Goal: Task Accomplishment & Management: Manage account settings

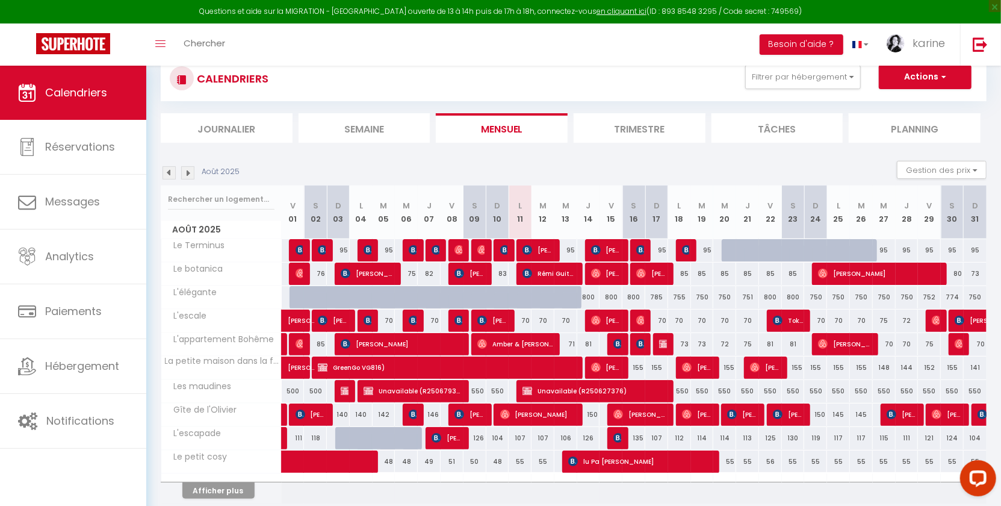
scroll to position [101, 0]
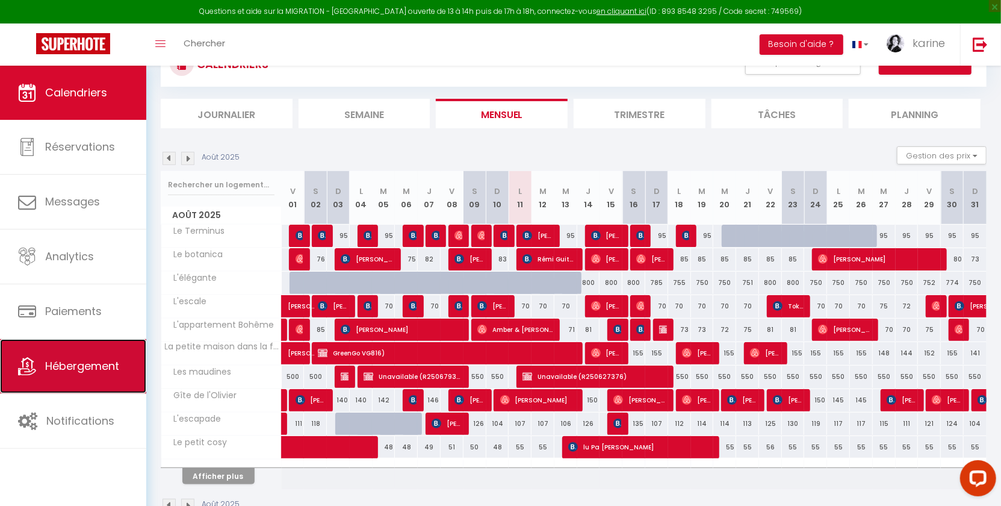
click at [118, 367] on span "Hébergement" at bounding box center [82, 365] width 74 height 15
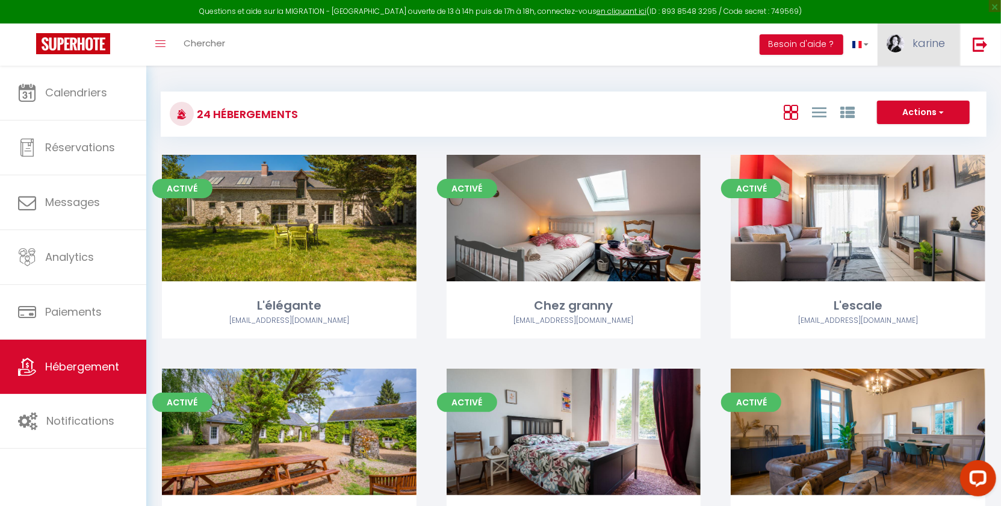
click at [919, 37] on span "karine" at bounding box center [929, 43] width 33 height 15
click at [910, 82] on link "Paramètres" at bounding box center [912, 83] width 89 height 20
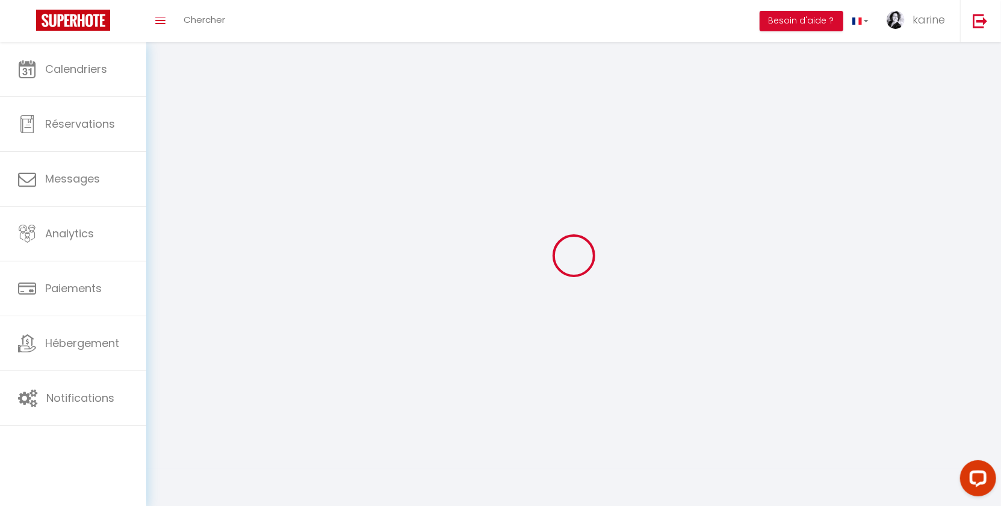
select select "28"
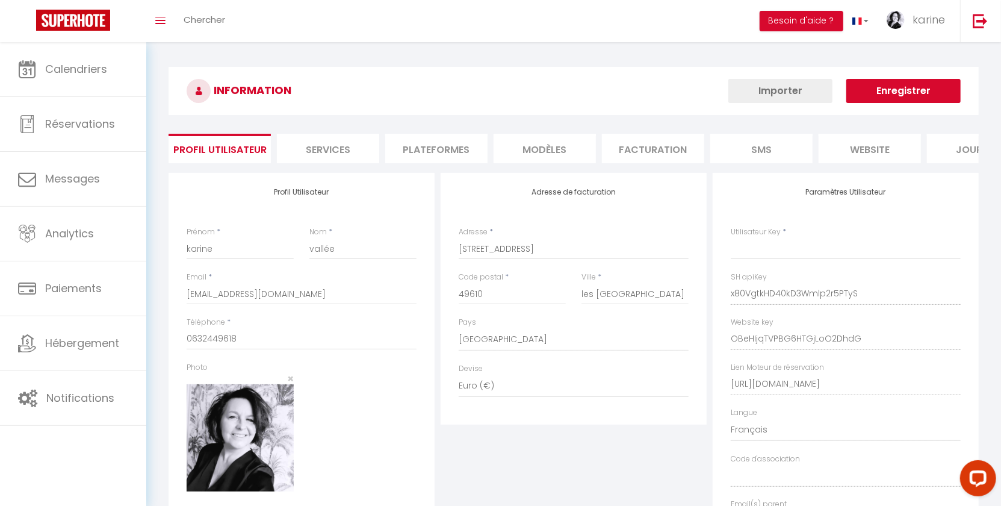
type input "x80VgtkHD40kD3Wmlp2r5PTyS"
type input "OBeHIjqTVPBG6HTGjLoO2DhdG"
type input "[URL][DOMAIN_NAME]"
select select "fr"
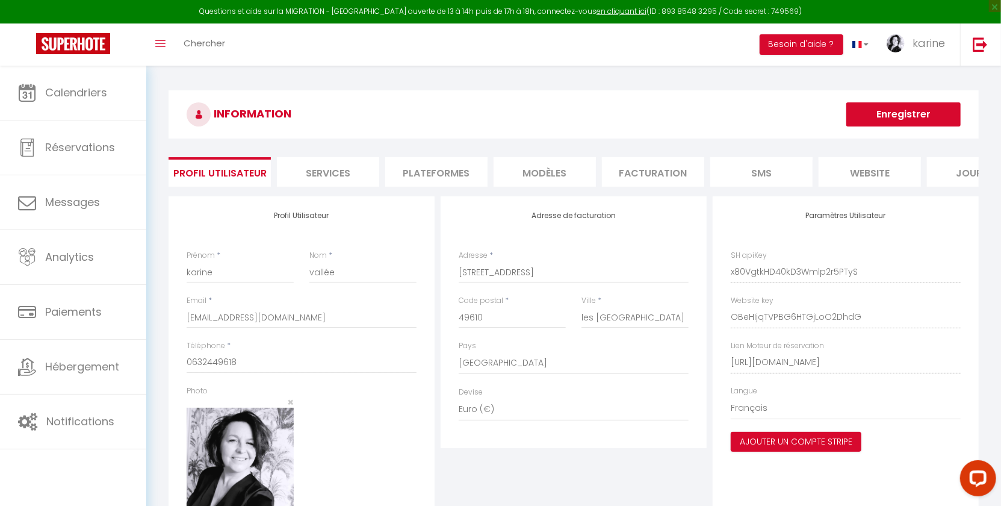
click at [445, 184] on li "Plateformes" at bounding box center [436, 172] width 102 height 30
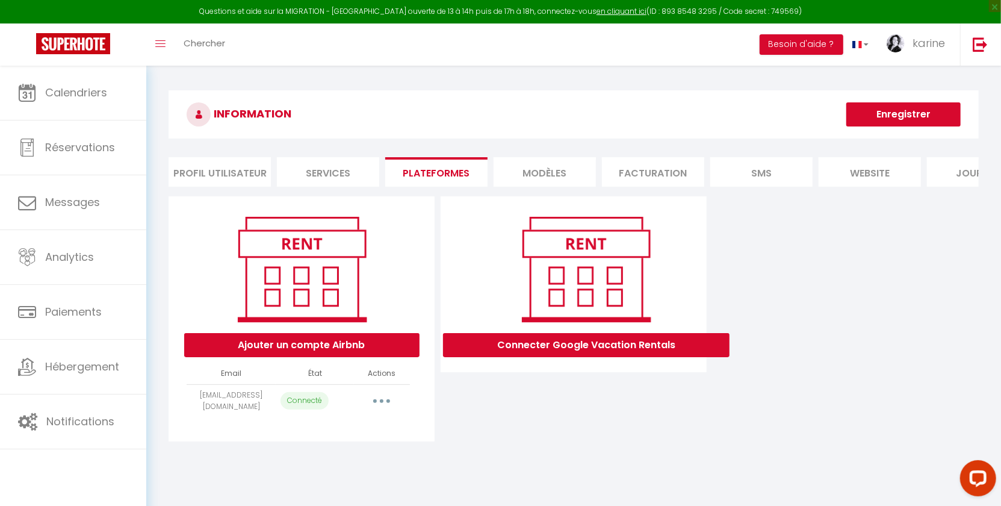
click at [380, 411] on button "button" at bounding box center [382, 400] width 34 height 19
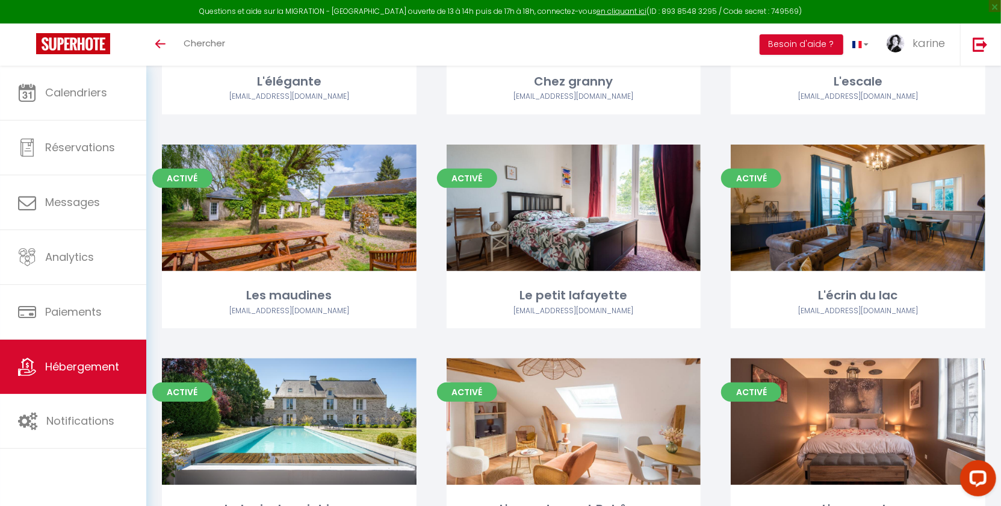
scroll to position [1336, 0]
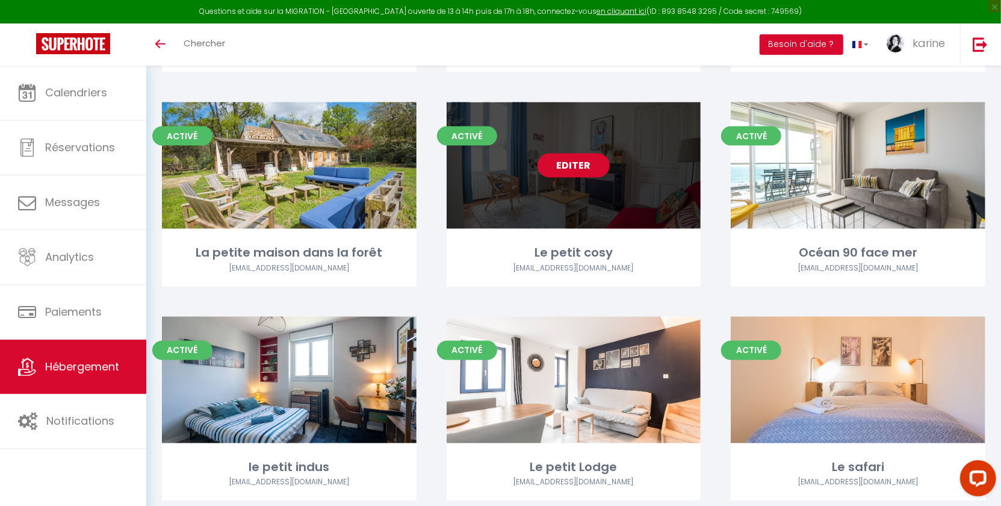
click at [549, 154] on link "Editer" at bounding box center [574, 166] width 72 height 24
click at [572, 161] on link "Editer" at bounding box center [574, 166] width 72 height 24
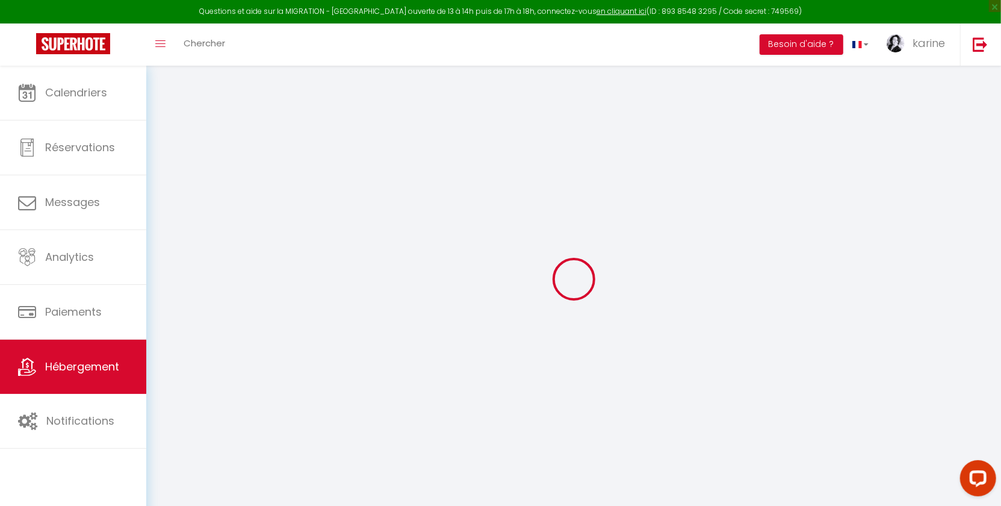
select select "+ 20 %"
select select
checkbox input "false"
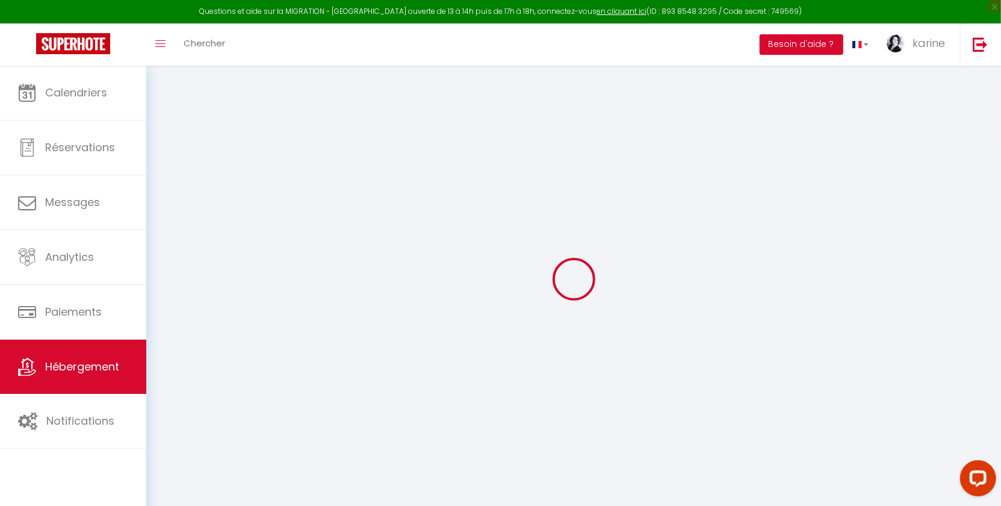
checkbox input "false"
select select
checkbox input "false"
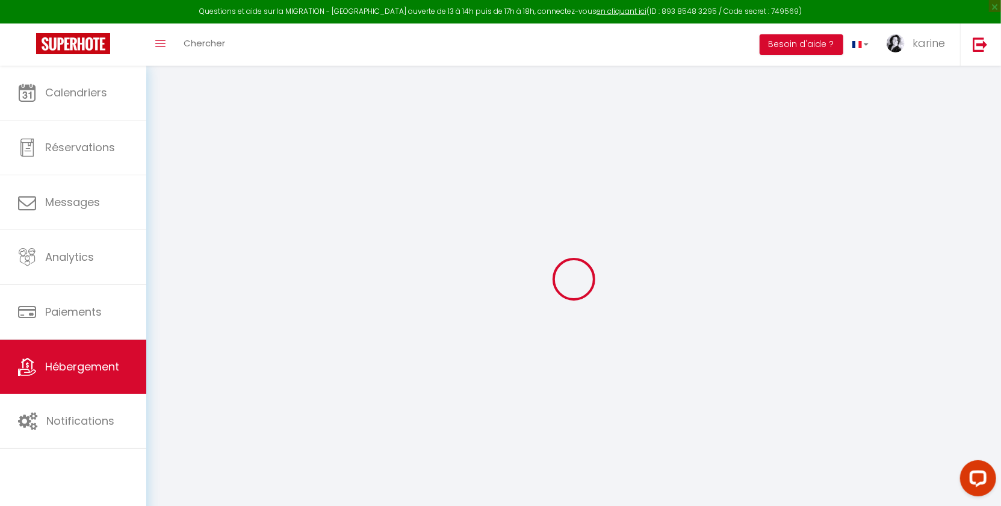
checkbox input "false"
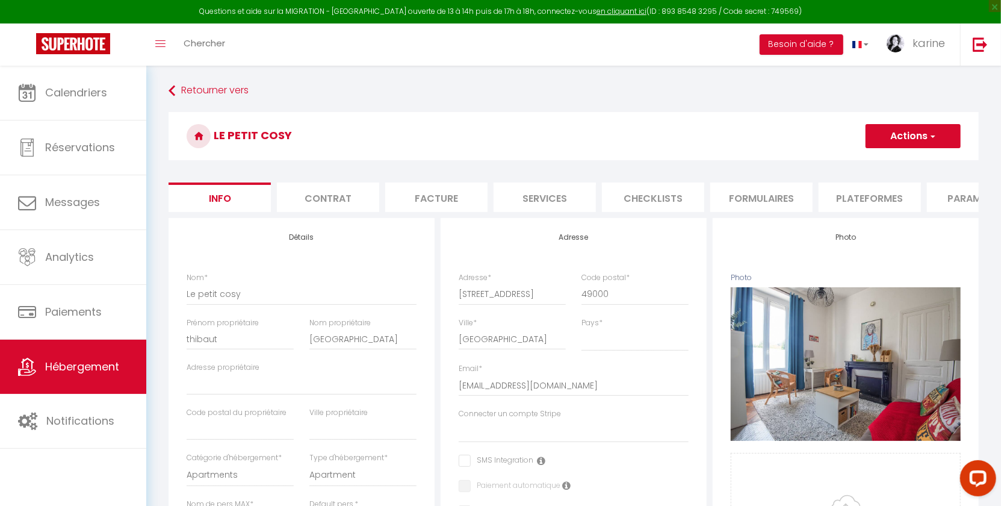
click at [773, 196] on li "Formulaires" at bounding box center [762, 197] width 102 height 30
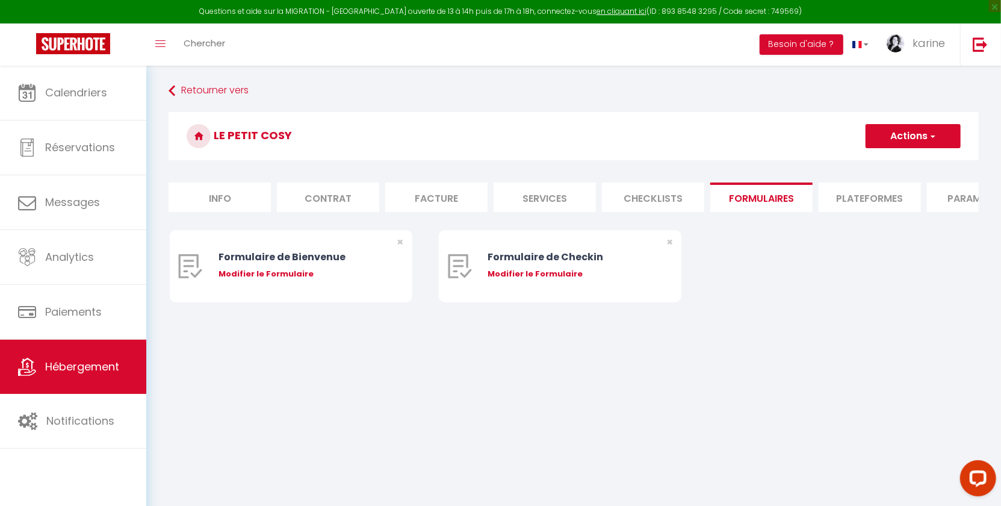
click at [856, 204] on li "Plateformes" at bounding box center [870, 197] width 102 height 30
select select
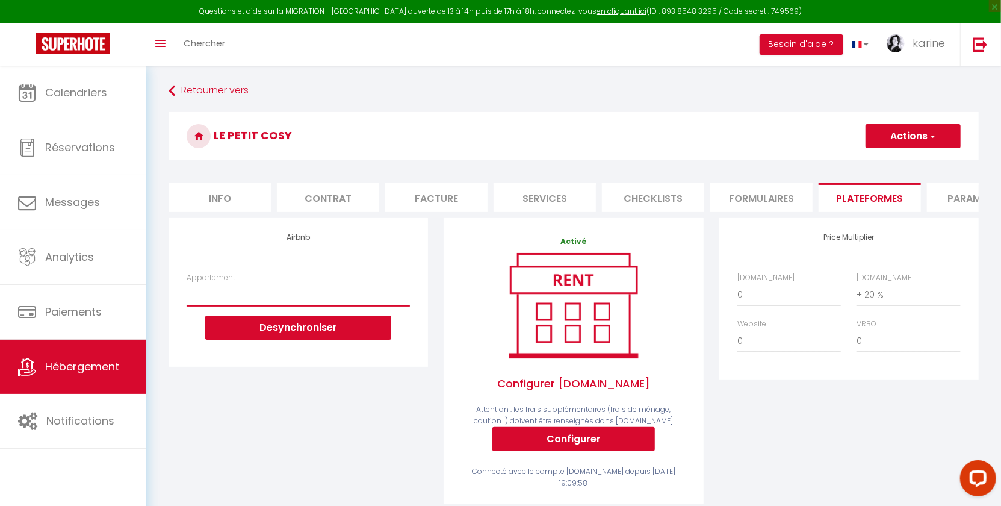
click at [271, 302] on select "Le Patio : studio avec extérieur - contact@loka-conciergerie.fr" at bounding box center [298, 294] width 223 height 23
click at [267, 263] on div "Airbnb Appartement Le Patio : studio avec extérieur - contact@loka-conciergerie…" at bounding box center [299, 292] width 260 height 148
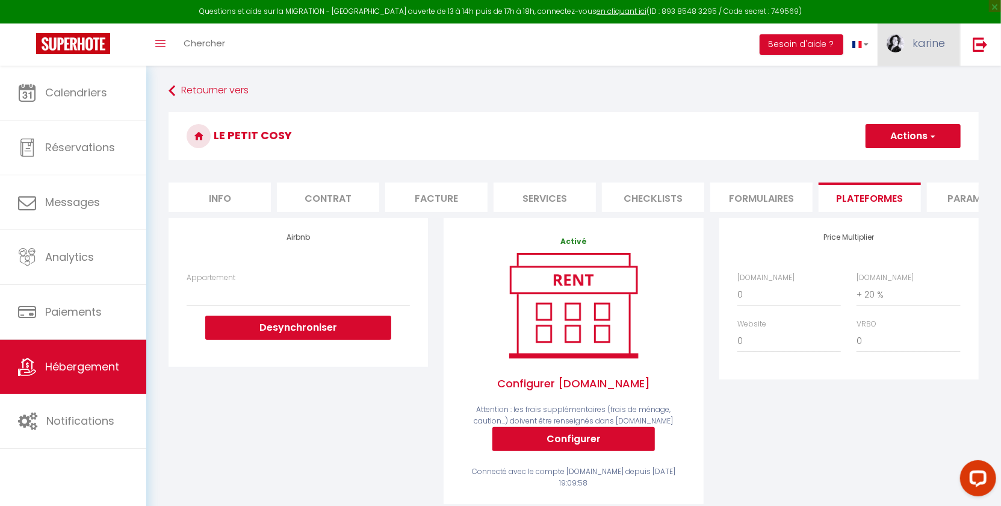
click at [912, 56] on link "karine" at bounding box center [919, 44] width 82 height 42
click at [985, 49] on img at bounding box center [980, 44] width 15 height 15
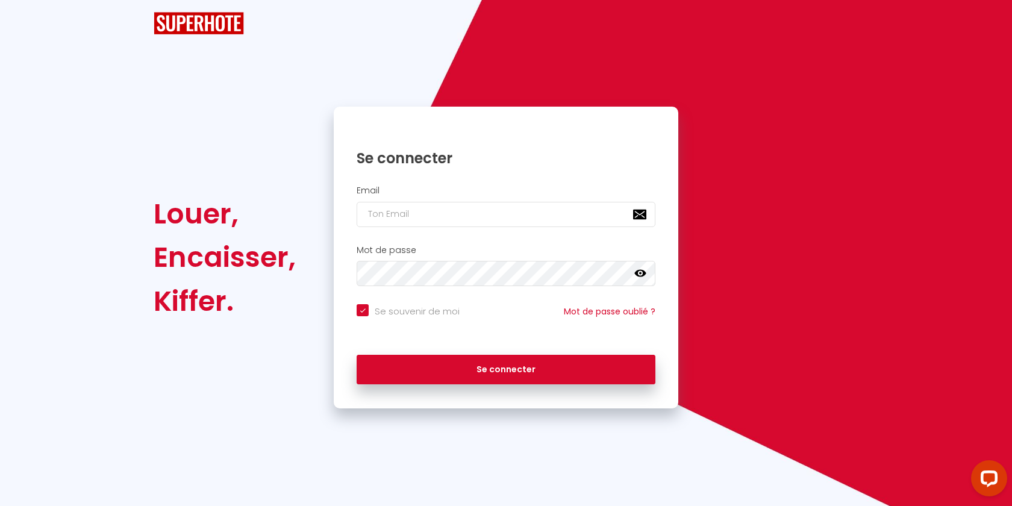
checkbox input "true"
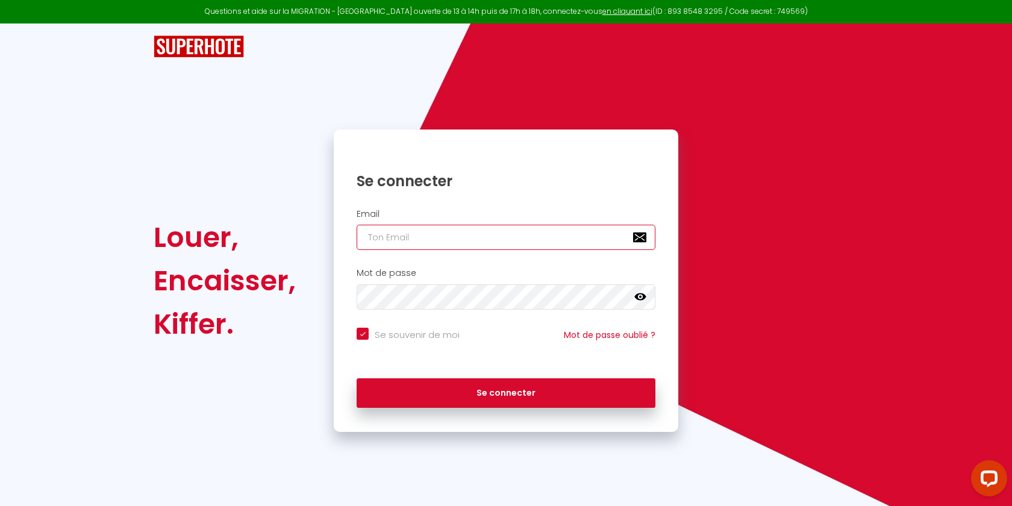
type input "[EMAIL_ADDRESS][DOMAIN_NAME]"
checkbox input "true"
click at [430, 235] on input "[EMAIL_ADDRESS][DOMAIN_NAME]" at bounding box center [505, 237] width 299 height 25
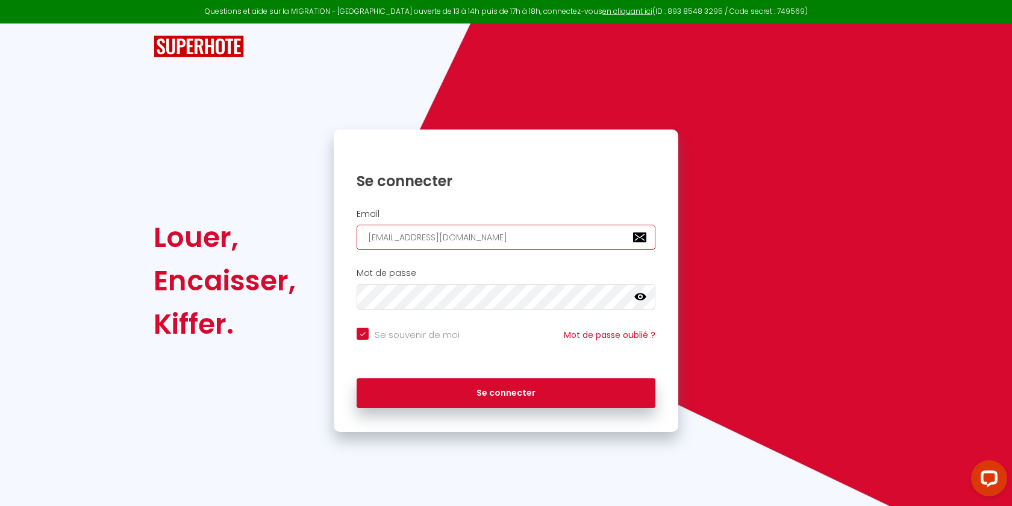
paste input "esgironciens@hotmail"
type input "lesgironciens@hotmail.com"
checkbox input "true"
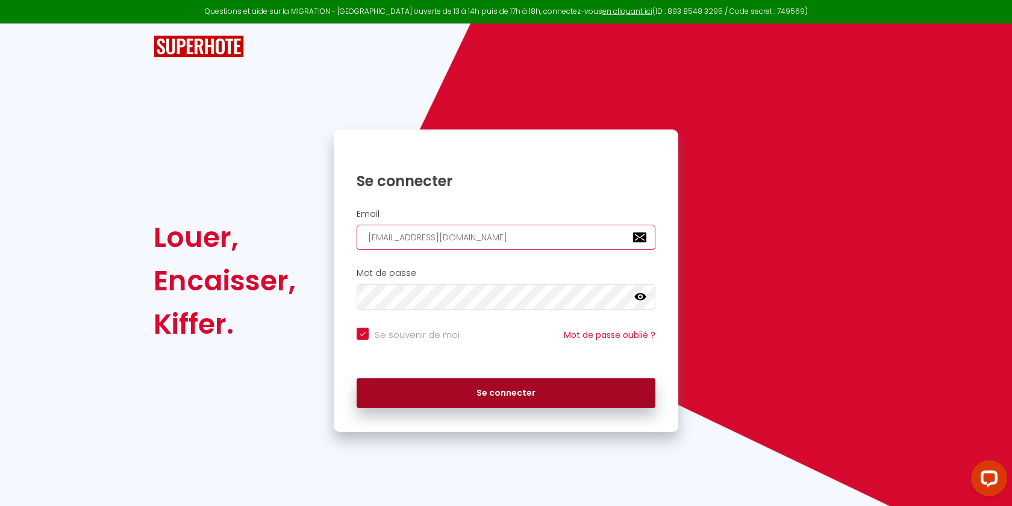
type input "lesgironciens@hotmail.com"
click at [431, 380] on button "Se connecter" at bounding box center [505, 393] width 299 height 30
checkbox input "true"
